Goal: Transaction & Acquisition: Purchase product/service

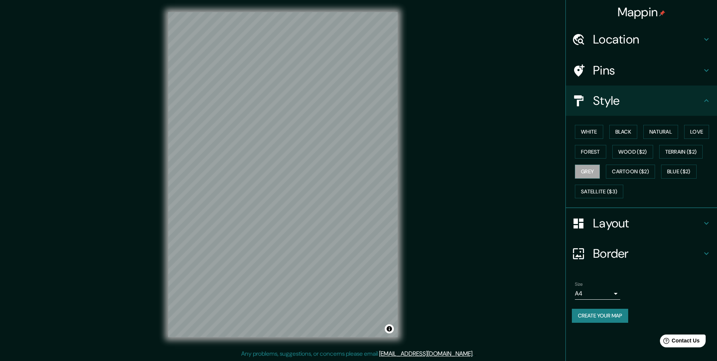
click at [602, 316] on button "Create your map" at bounding box center [600, 315] width 56 height 14
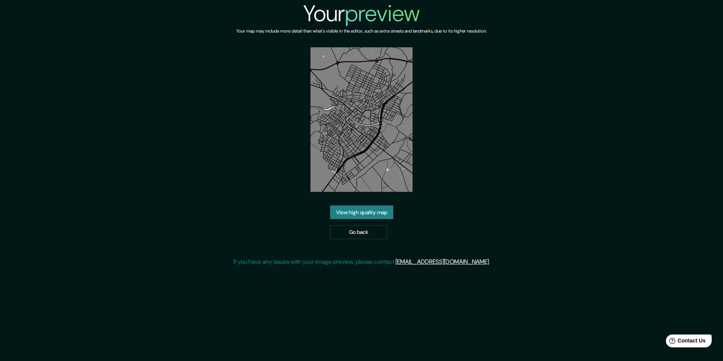
click at [366, 211] on link "View high quality map" at bounding box center [361, 212] width 63 height 14
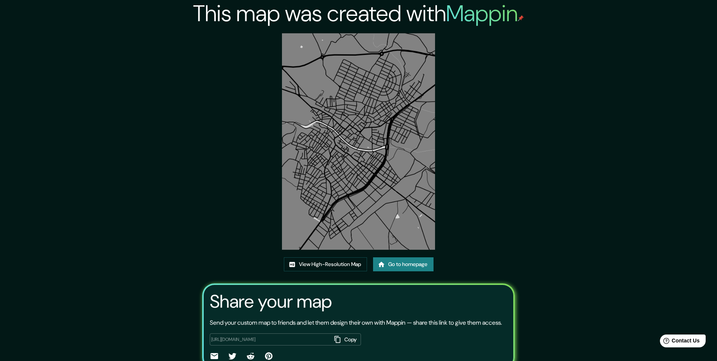
click at [410, 263] on link "Go to homepage" at bounding box center [403, 264] width 60 height 14
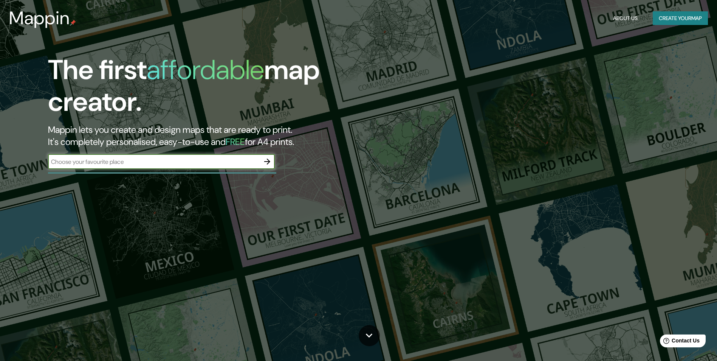
click at [166, 161] on input "text" at bounding box center [154, 161] width 212 height 9
type input "México"
click at [265, 160] on icon "button" at bounding box center [267, 161] width 9 height 9
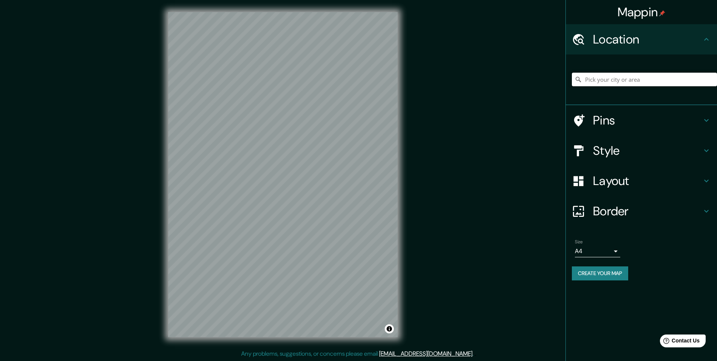
click at [638, 81] on input "Pick your city or area" at bounding box center [644, 80] width 145 height 14
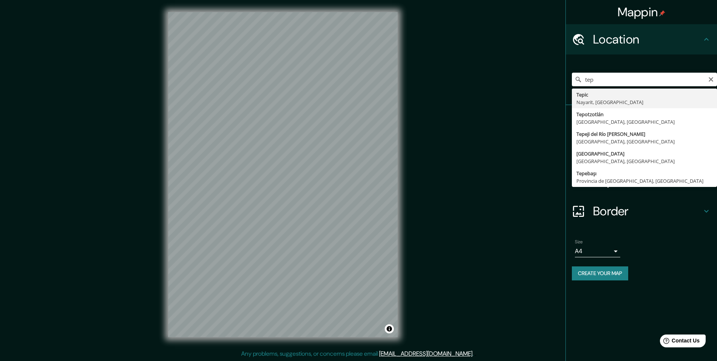
type input "Tepic, [GEOGRAPHIC_DATA], [GEOGRAPHIC_DATA]"
